Goal: Transaction & Acquisition: Purchase product/service

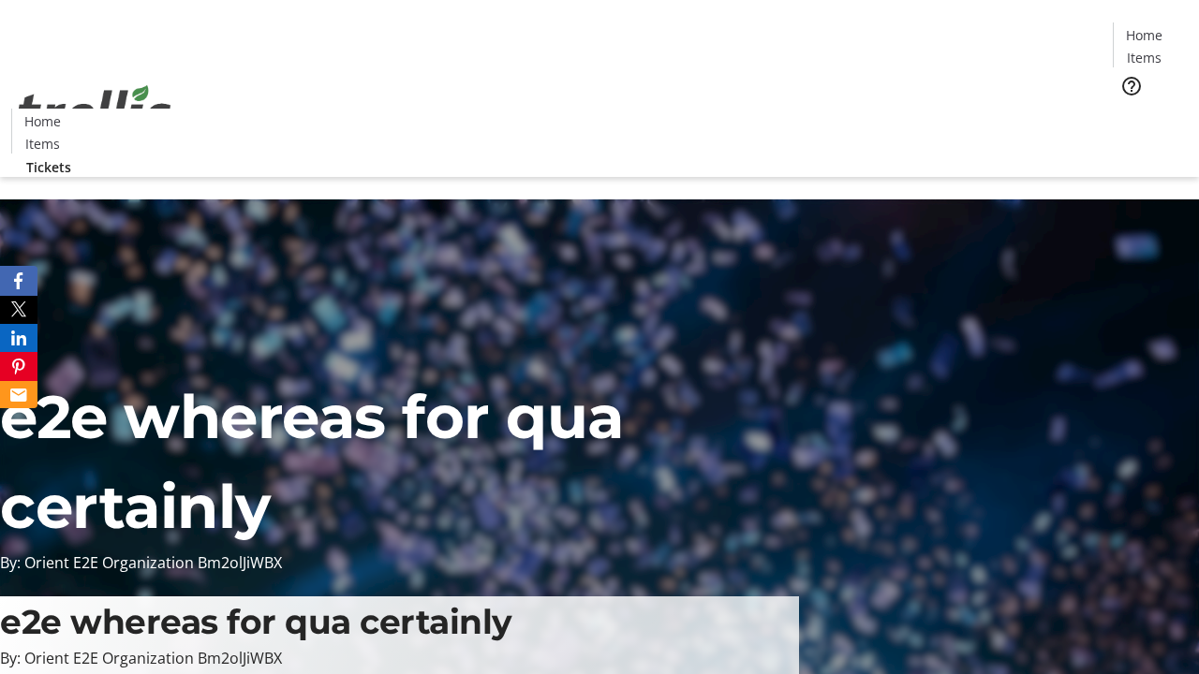
click at [1127, 109] on span "Tickets" at bounding box center [1149, 119] width 45 height 20
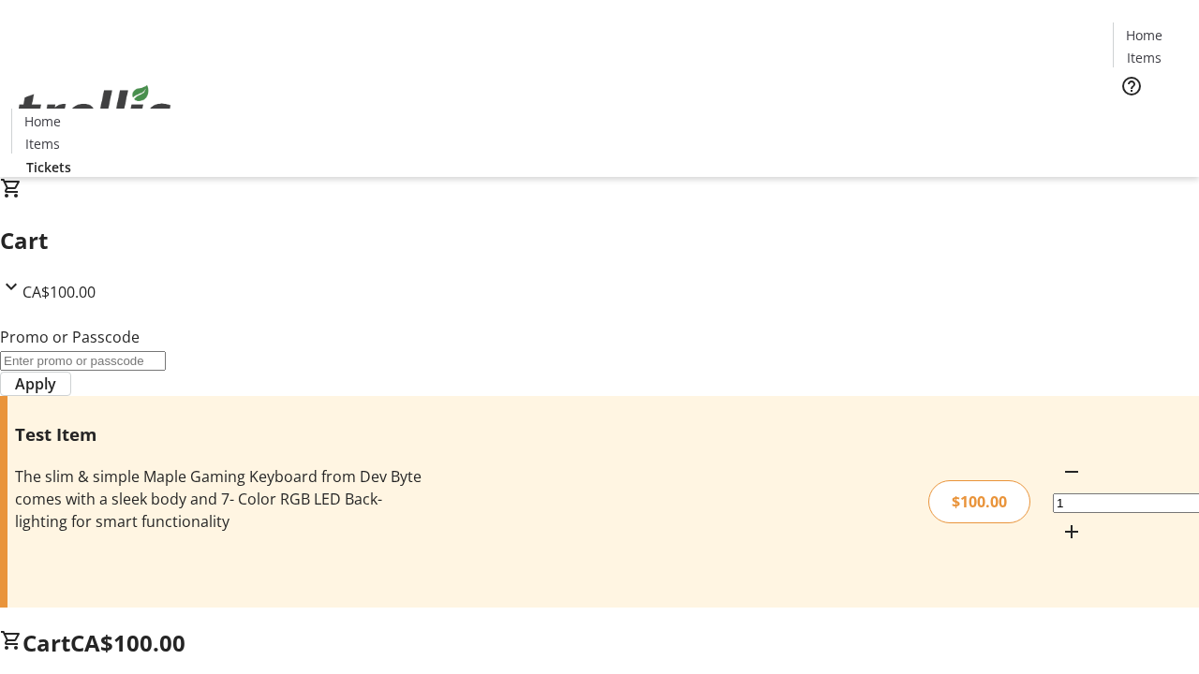
type input "PERCENT"
